Goal: Task Accomplishment & Management: Use online tool/utility

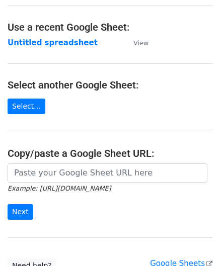
scroll to position [101, 0]
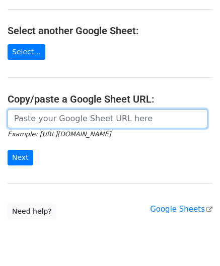
click at [45, 118] on input "url" at bounding box center [108, 118] width 200 height 19
paste input "https://docs.google.com/spreadsheets/d/1OdxbKiCTYTSzEMfu5CcwB4CuNJCg_JN03DUIwLf…"
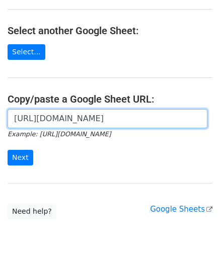
scroll to position [0, 219]
type input "https://docs.google.com/spreadsheets/d/1OdxbKiCTYTSzEMfu5CcwB4CuNJCg_JN03DUIwLf…"
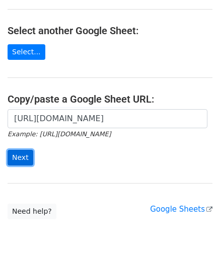
click at [25, 158] on input "Next" at bounding box center [21, 158] width 26 height 16
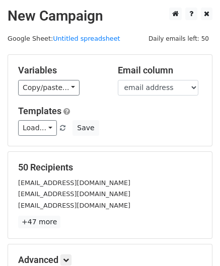
scroll to position [123, 0]
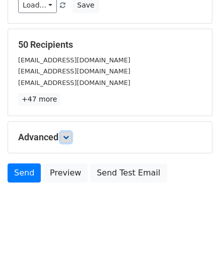
click at [66, 134] on icon at bounding box center [66, 137] width 6 height 6
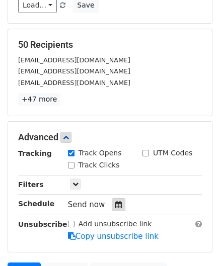
click at [116, 203] on icon at bounding box center [118, 204] width 7 height 7
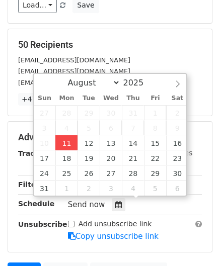
type input "[DATE] 12:00"
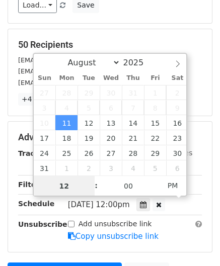
paste input "Hour"
type input "2"
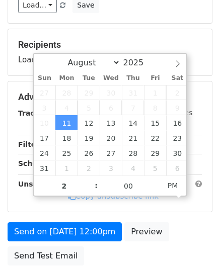
type input "[DATE] 14:00"
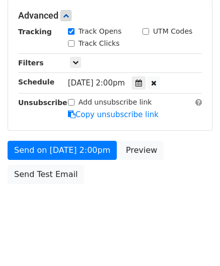
scroll to position [244, 0]
